Goal: Find specific page/section

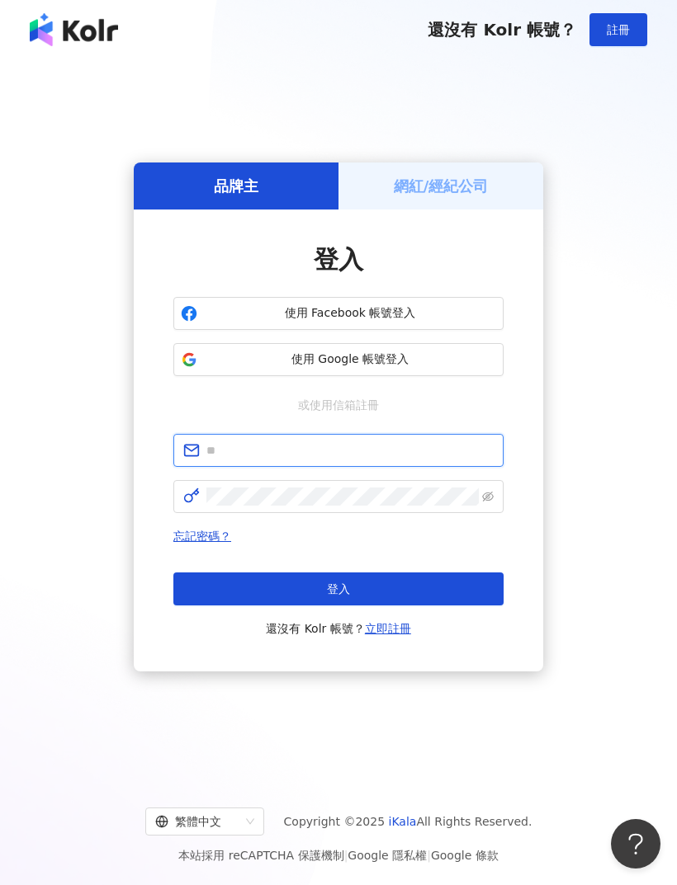
click at [393, 460] on input "text" at bounding box center [349, 450] width 287 height 18
click at [338, 606] on button "登入" at bounding box center [338, 589] width 330 height 33
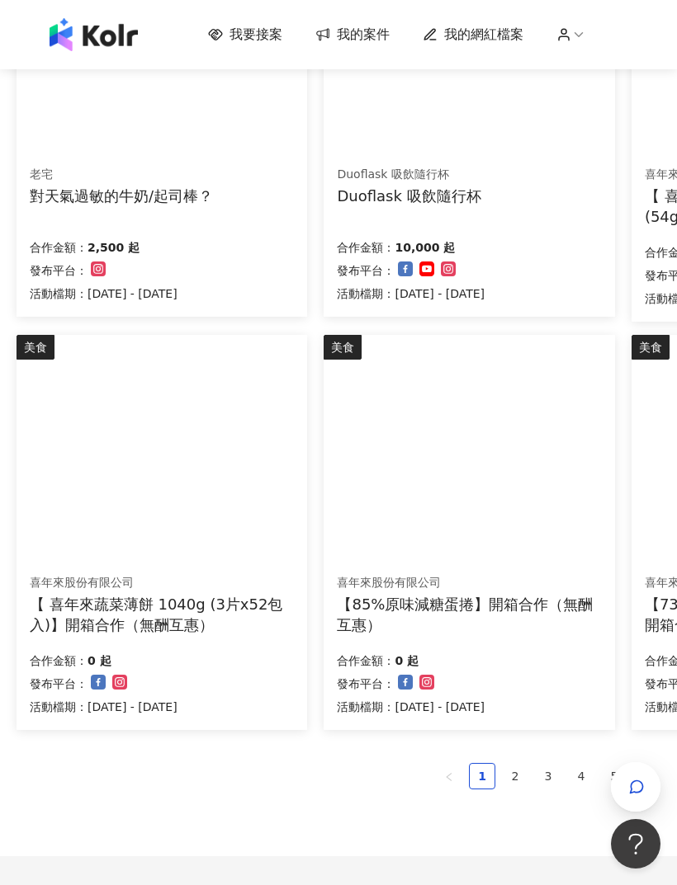
scroll to position [826, 0]
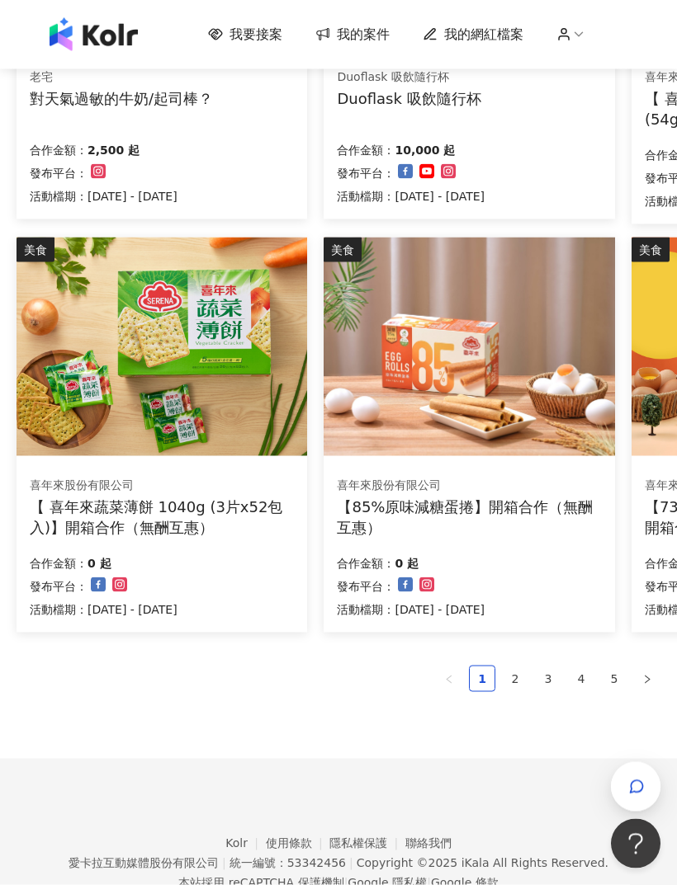
click at [515, 674] on link "2" at bounding box center [515, 679] width 25 height 25
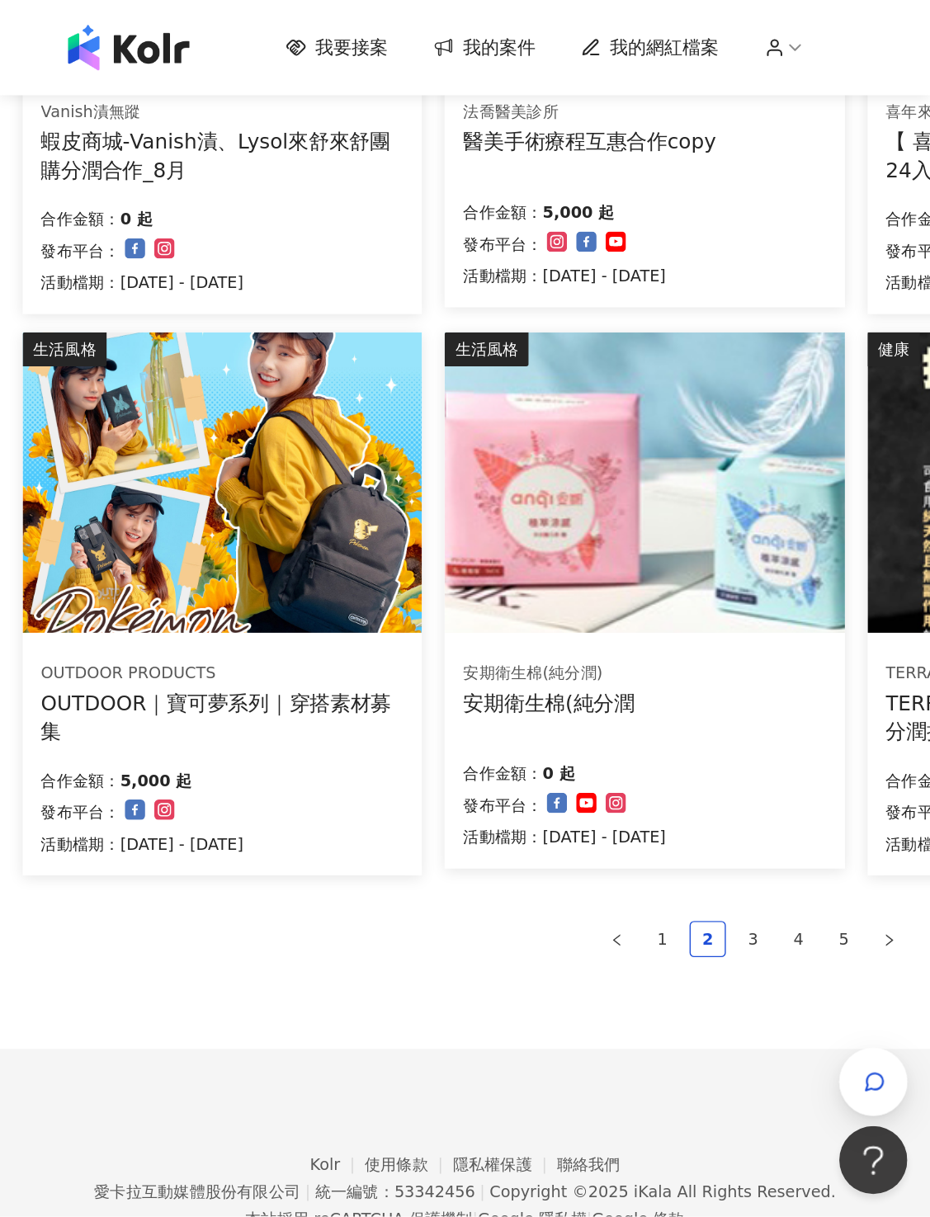
scroll to position [854, 0]
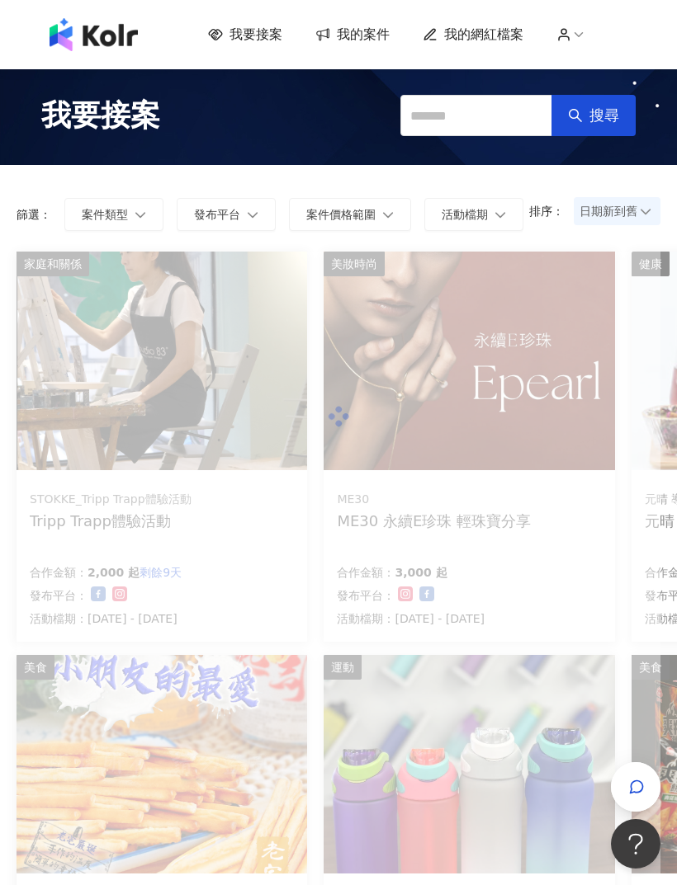
click at [248, 215] on icon "button" at bounding box center [253, 215] width 12 height 12
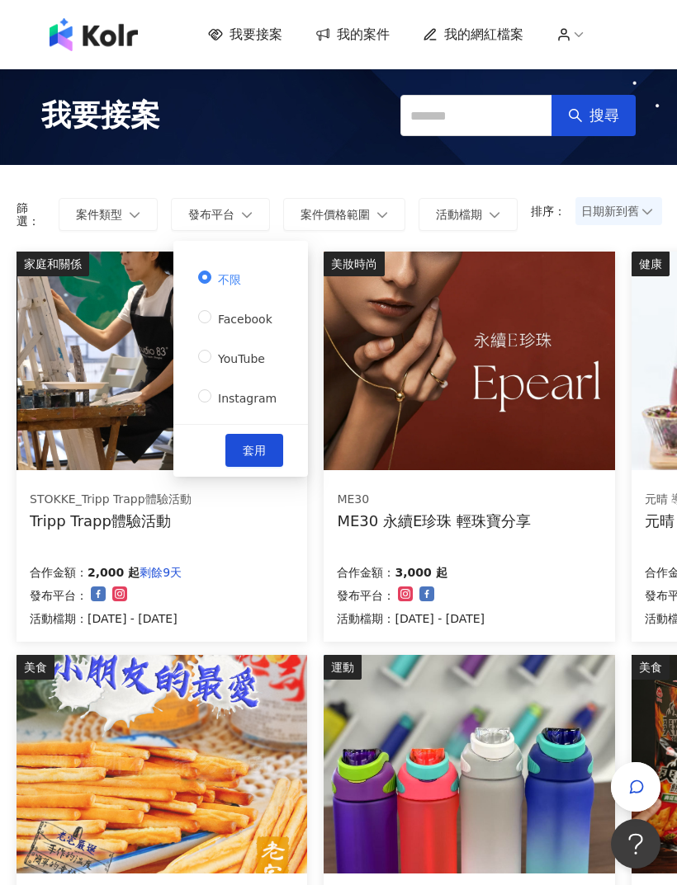
click at [241, 398] on span "Instagram" at bounding box center [247, 398] width 72 height 13
click at [258, 453] on span "套用" at bounding box center [254, 450] width 23 height 13
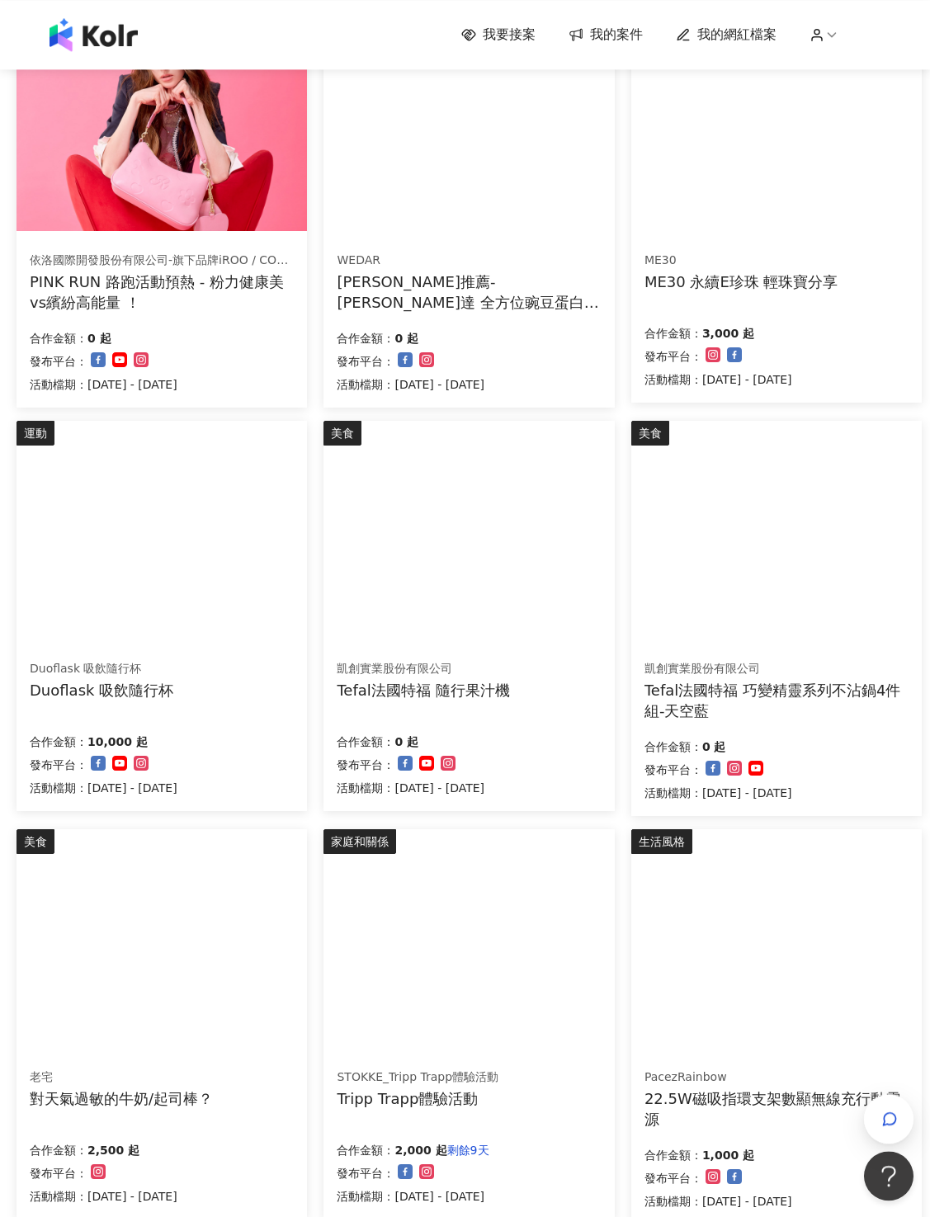
scroll to position [567, 0]
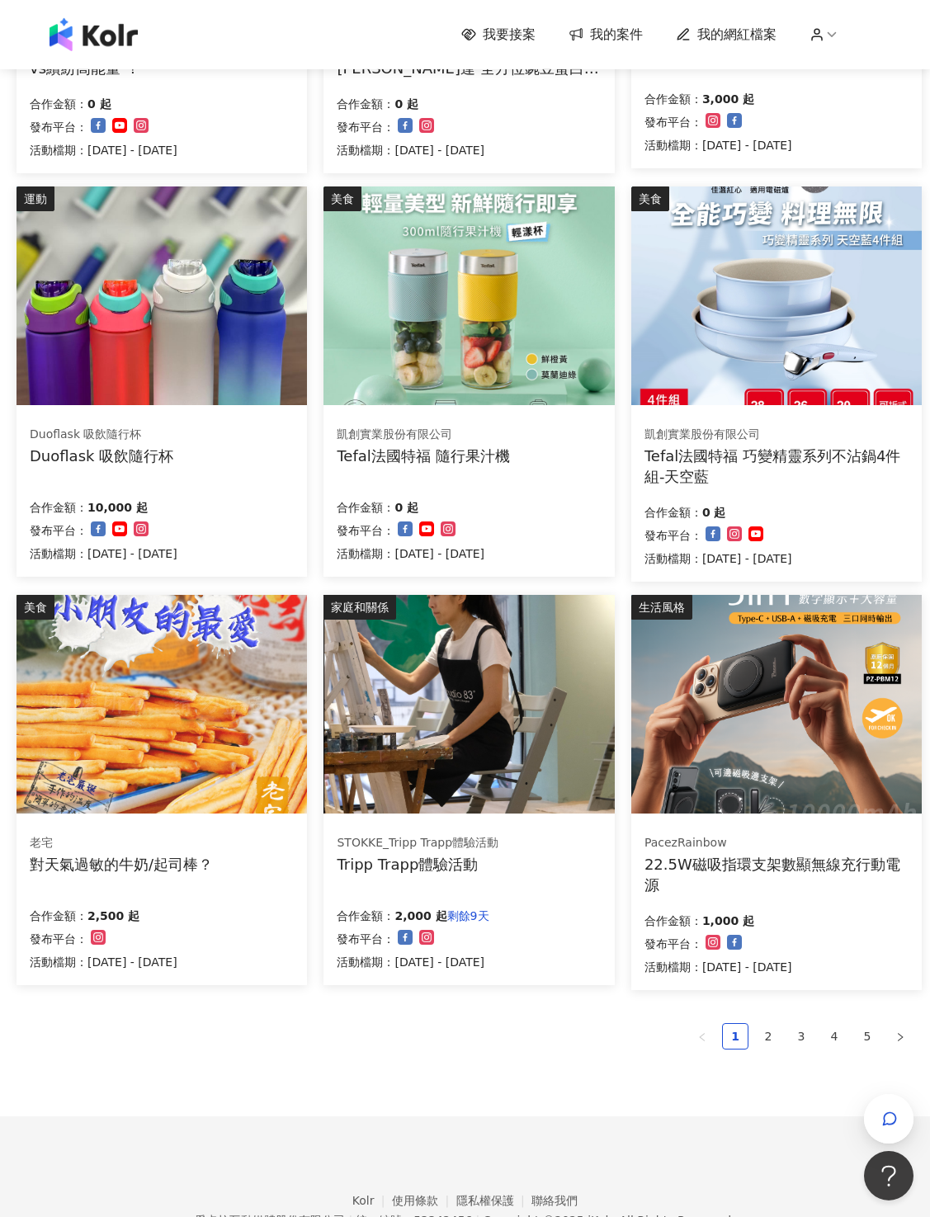
click at [676, 885] on link "2" at bounding box center [768, 1036] width 25 height 25
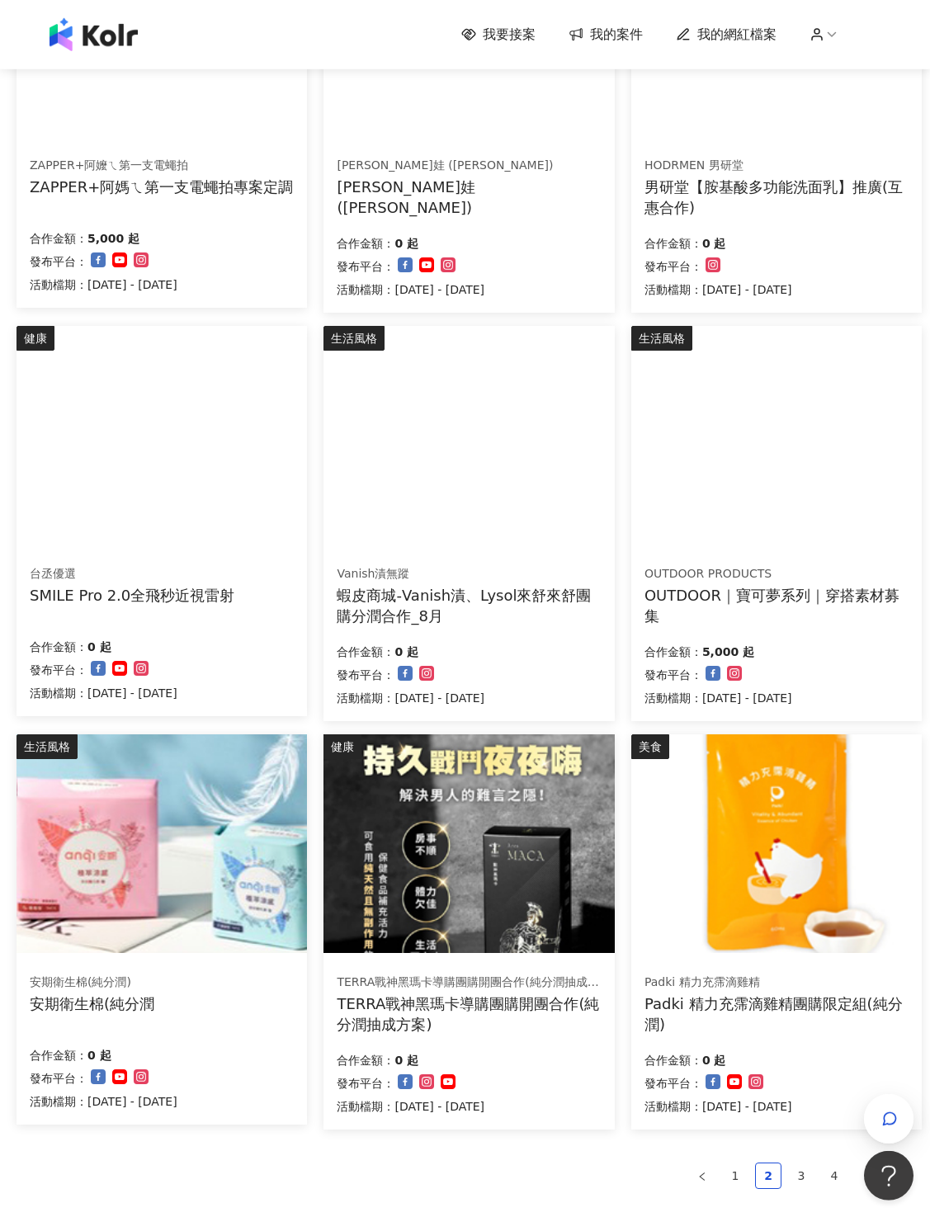
scroll to position [571, 0]
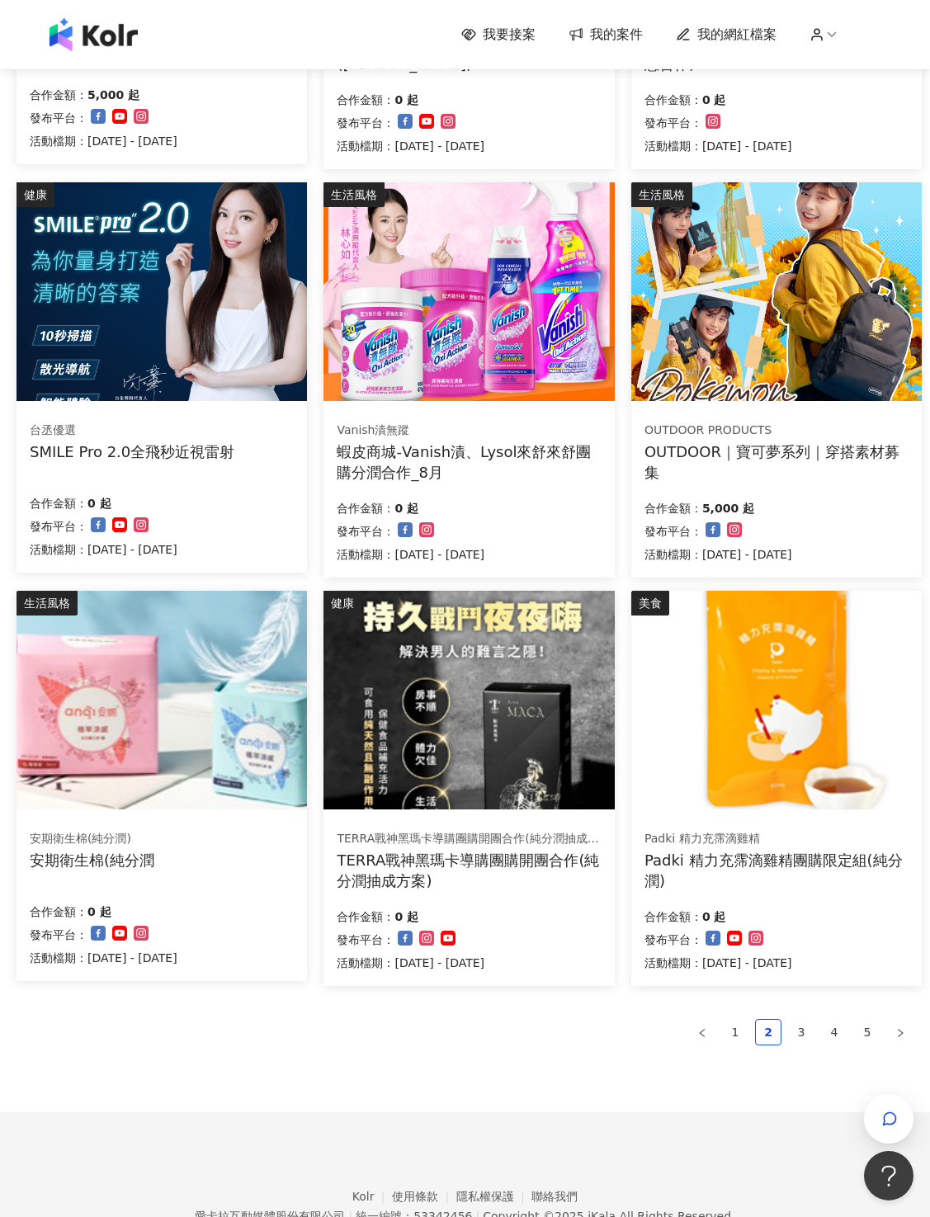
click at [676, 885] on link "3" at bounding box center [801, 1032] width 25 height 25
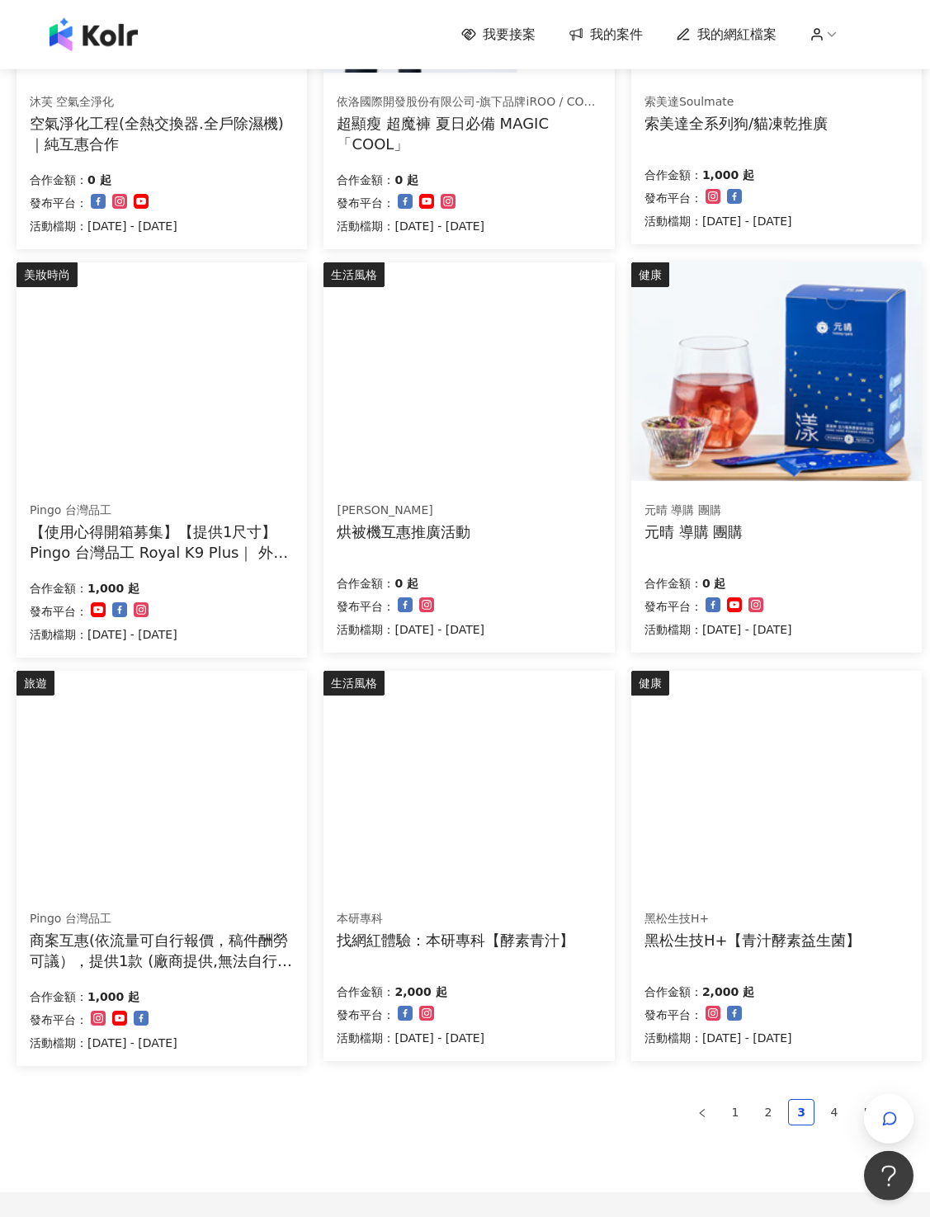
scroll to position [493, 0]
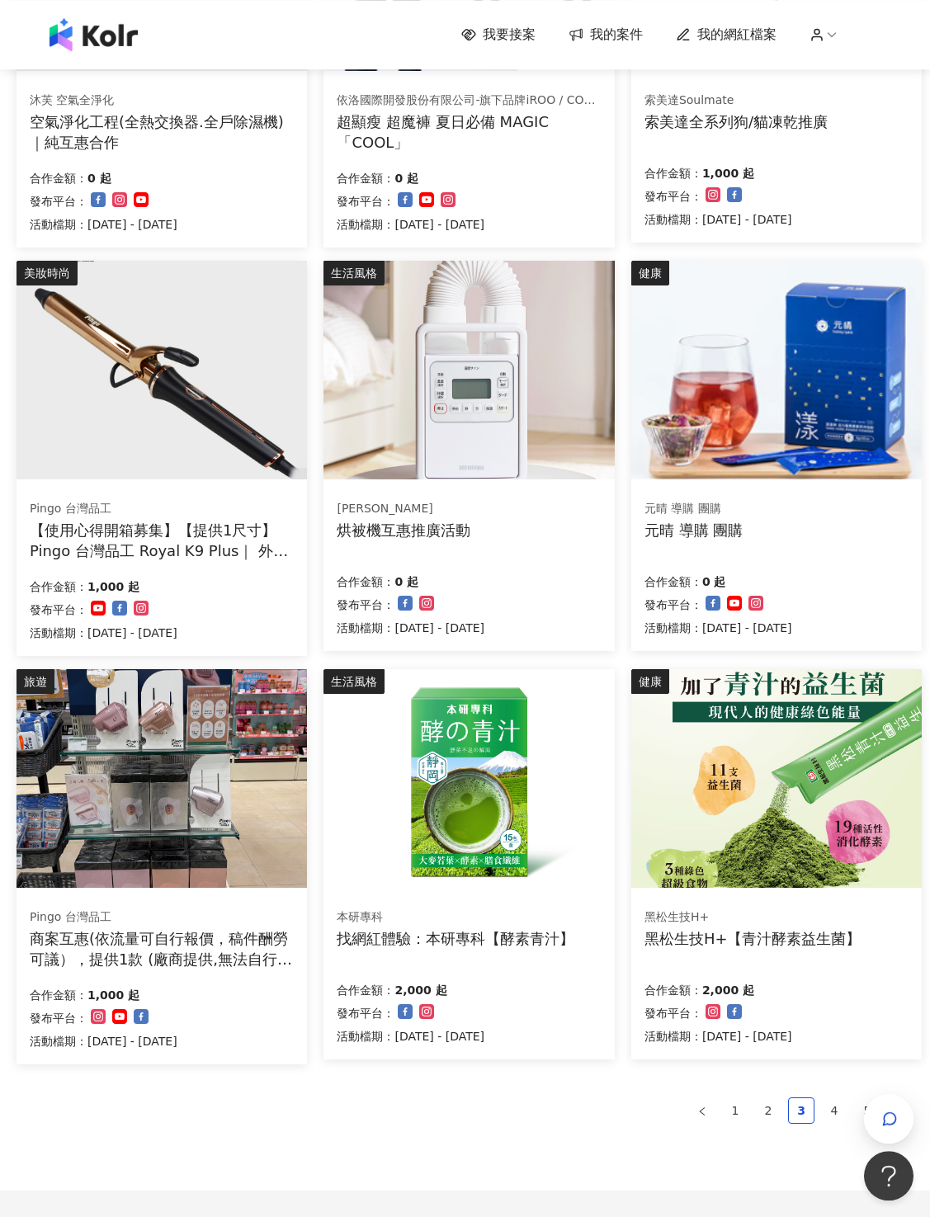
click at [676, 885] on li "4" at bounding box center [834, 1110] width 26 height 26
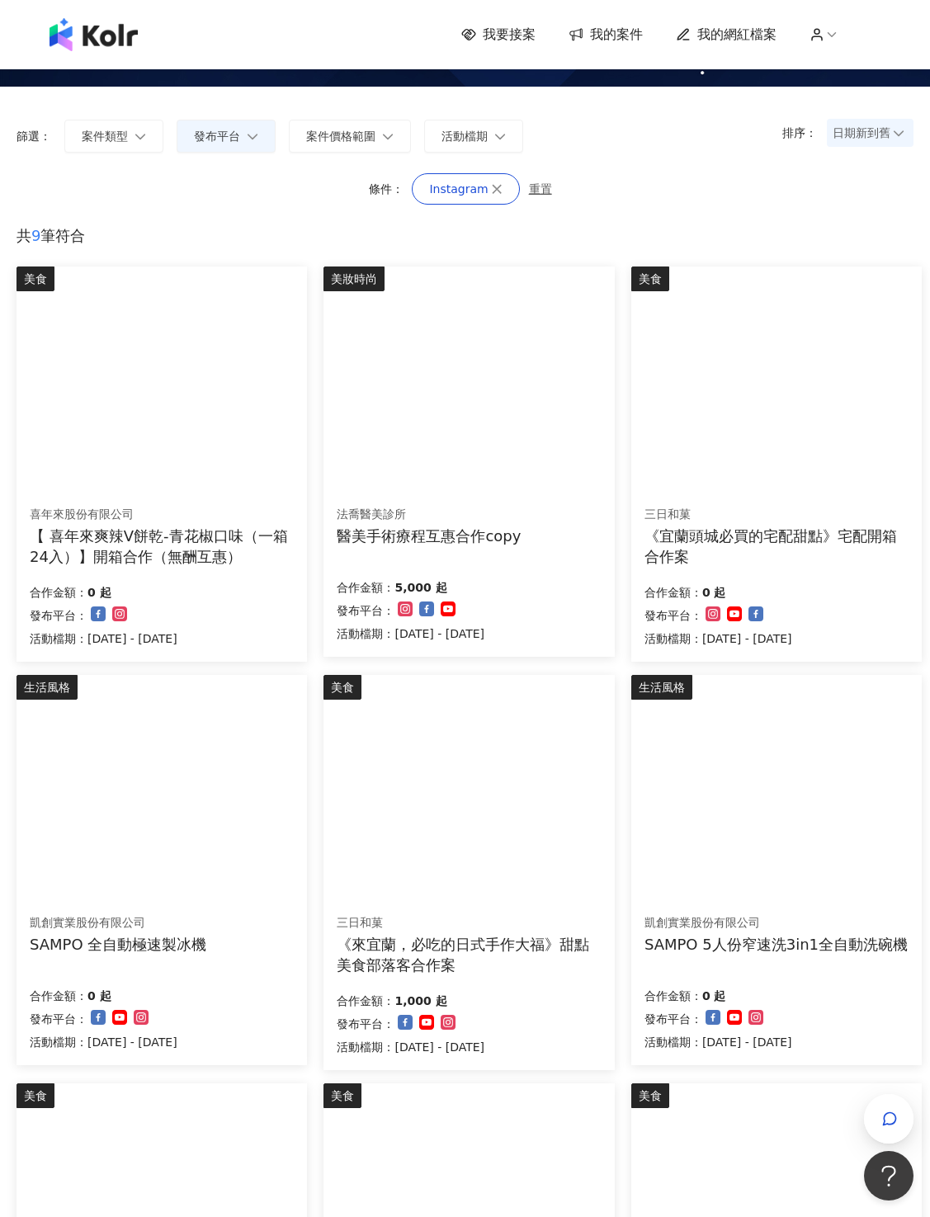
scroll to position [0, 0]
